Goal: Share content

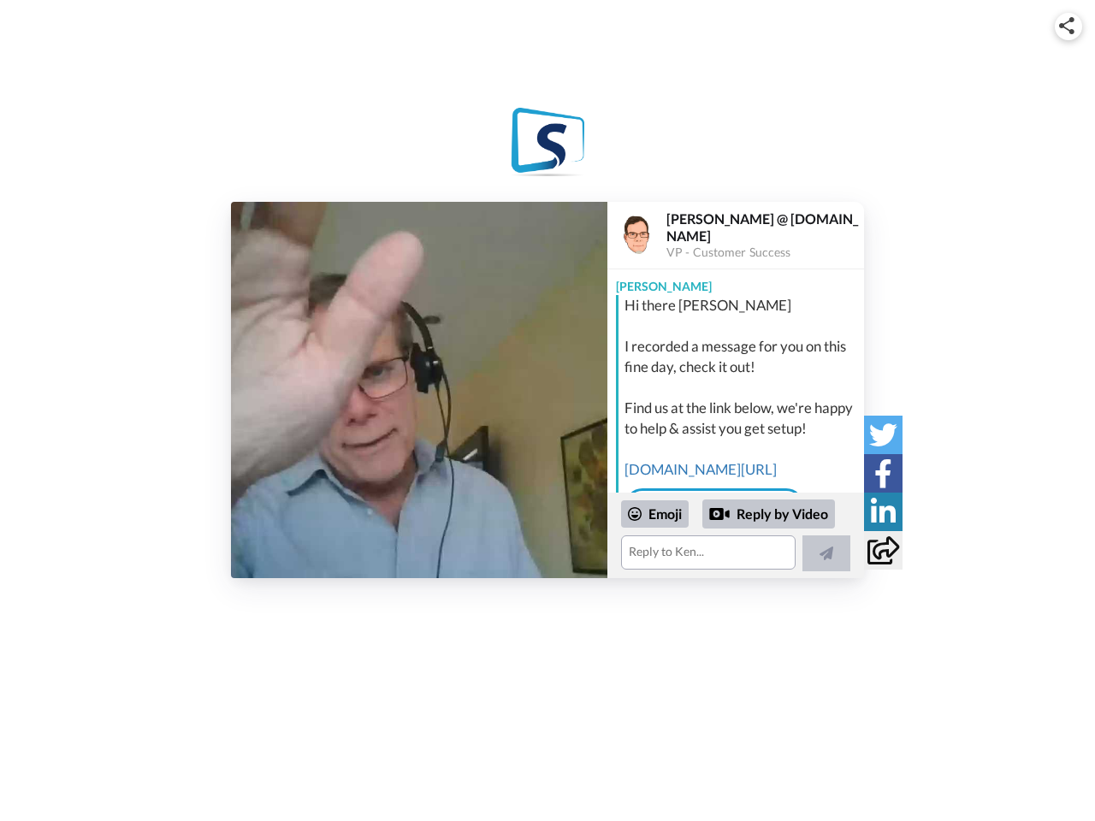
click at [1069, 26] on img at bounding box center [1066, 25] width 15 height 17
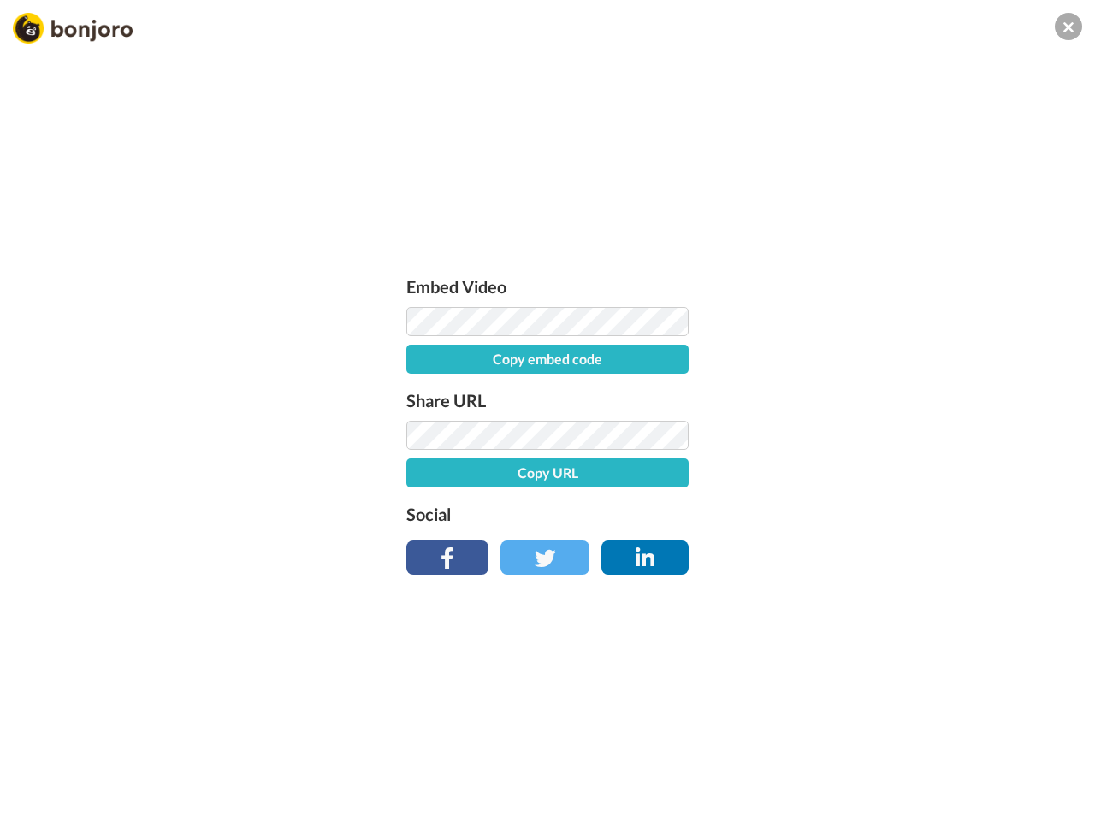
click at [419, 390] on label "Share URL" at bounding box center [547, 400] width 282 height 27
click at [736, 536] on div "Embed Video Copy embed code Share URL Copy URL Social" at bounding box center [547, 502] width 1095 height 821
click at [655, 514] on label "Social" at bounding box center [547, 513] width 282 height 27
click at [769, 514] on div "Embed Video Copy embed code Share URL Copy URL Social" at bounding box center [547, 502] width 1095 height 821
click at [826, 554] on div "Embed Video Copy embed code Share URL Copy URL Social" at bounding box center [547, 502] width 1095 height 821
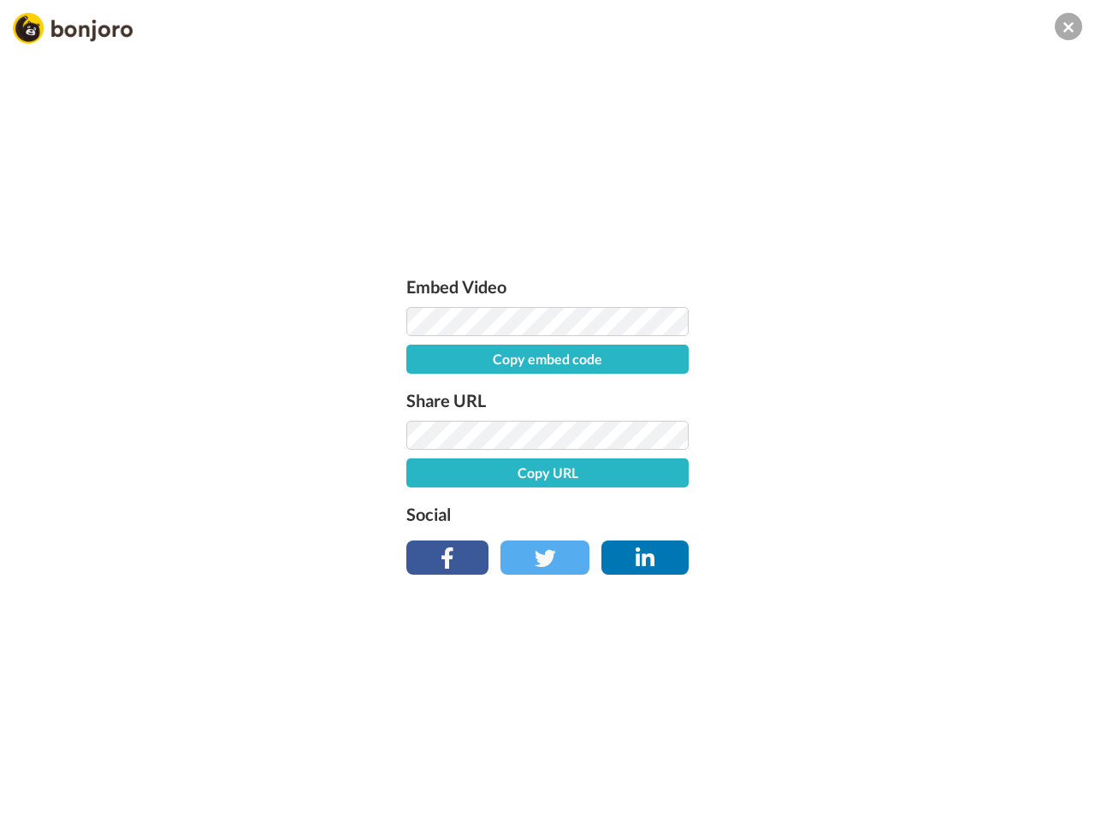
click at [883, 435] on div "Embed Video Copy embed code Share URL Copy URL Social" at bounding box center [547, 502] width 1095 height 821
click at [883, 473] on div "Embed Video Copy embed code Share URL Copy URL Social" at bounding box center [547, 502] width 1095 height 821
click at [883, 512] on div "Embed Video Copy embed code Share URL Copy URL Social" at bounding box center [547, 502] width 1095 height 821
click at [883, 550] on div "Embed Video Copy embed code Share URL Copy URL Social" at bounding box center [547, 502] width 1095 height 821
